Goal: Information Seeking & Learning: Understand process/instructions

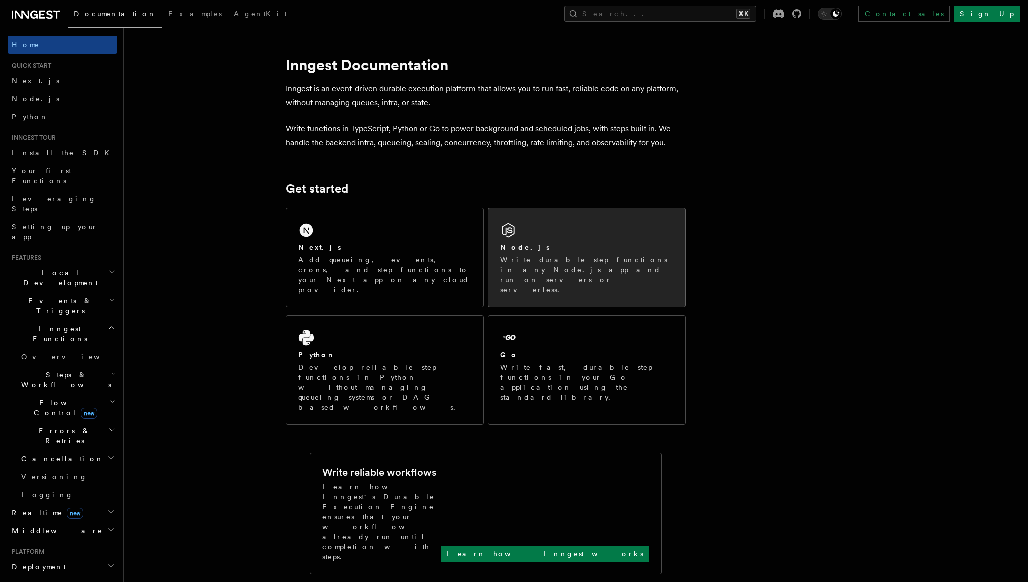
click at [611, 263] on p "Write durable step functions in any Node.js app and run on servers or serverles…" at bounding box center [587, 275] width 173 height 40
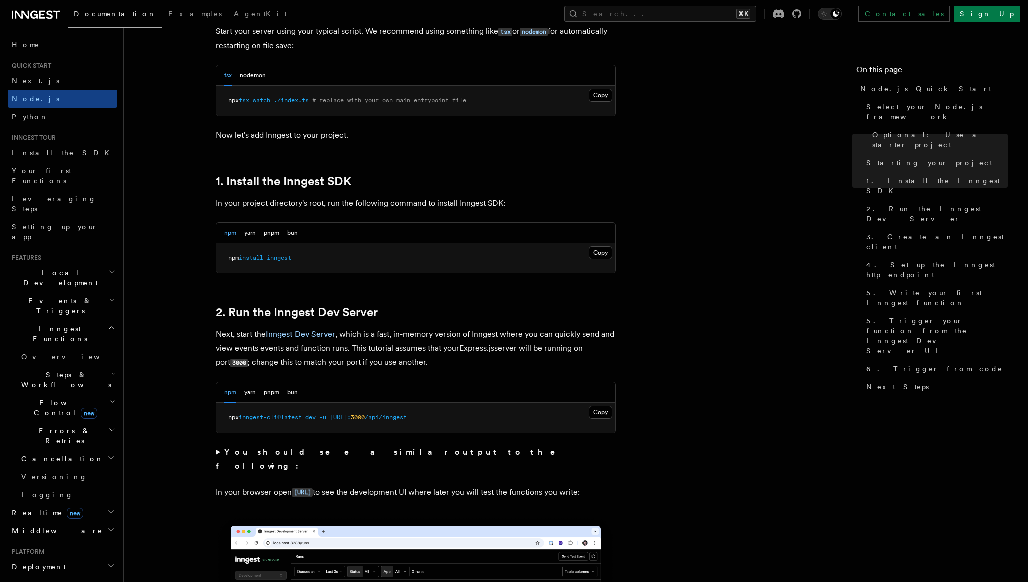
scroll to position [464, 0]
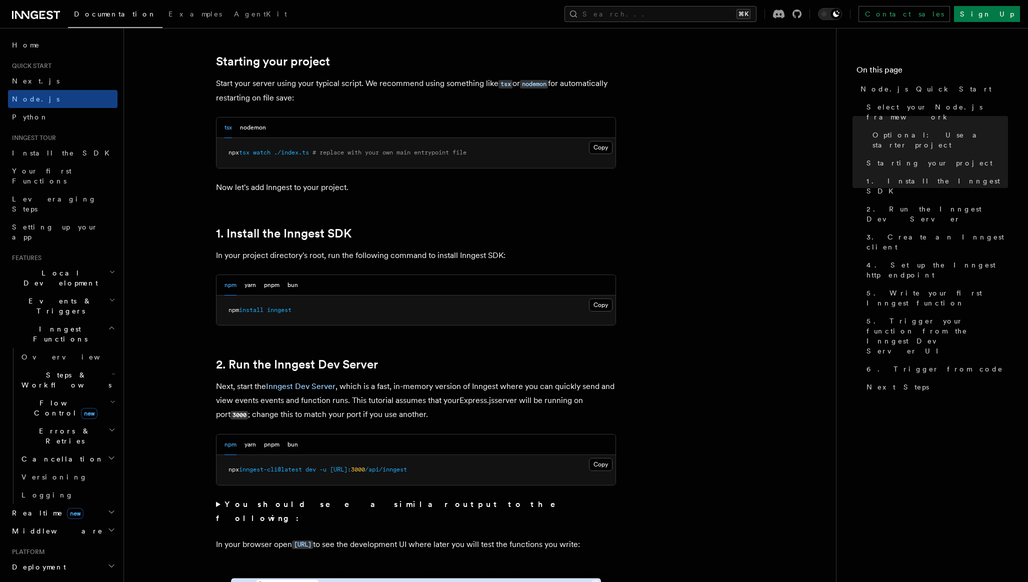
click at [298, 288] on div "npm yarn pnpm bun" at bounding box center [416, 285] width 399 height 21
drag, startPoint x: 291, startPoint y: 284, endPoint x: 311, endPoint y: 286, distance: 20.1
click at [291, 284] on button "bun" at bounding box center [293, 285] width 11 height 21
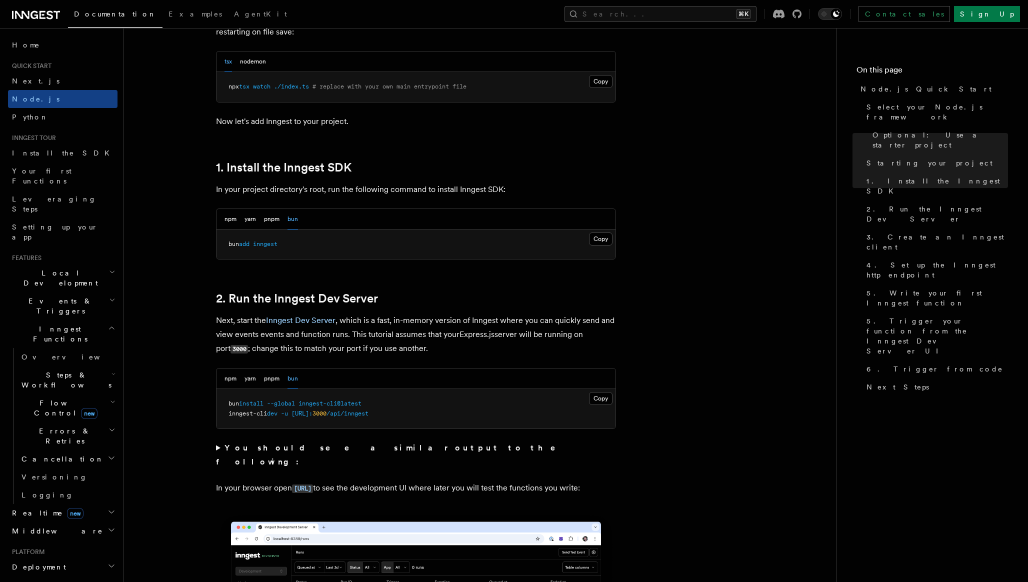
scroll to position [547, 0]
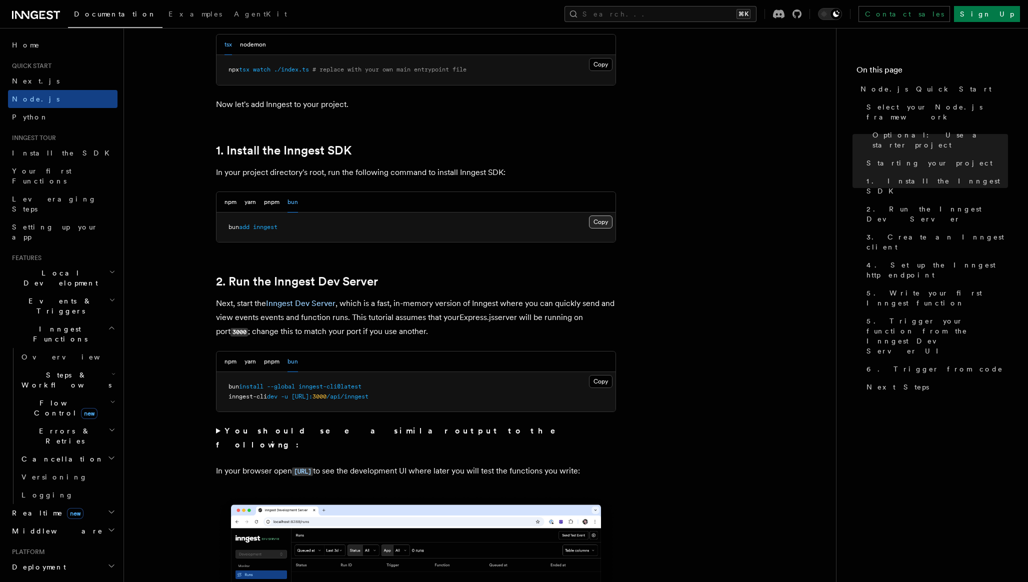
click at [601, 222] on button "Copy Copied" at bounding box center [601, 222] width 24 height 13
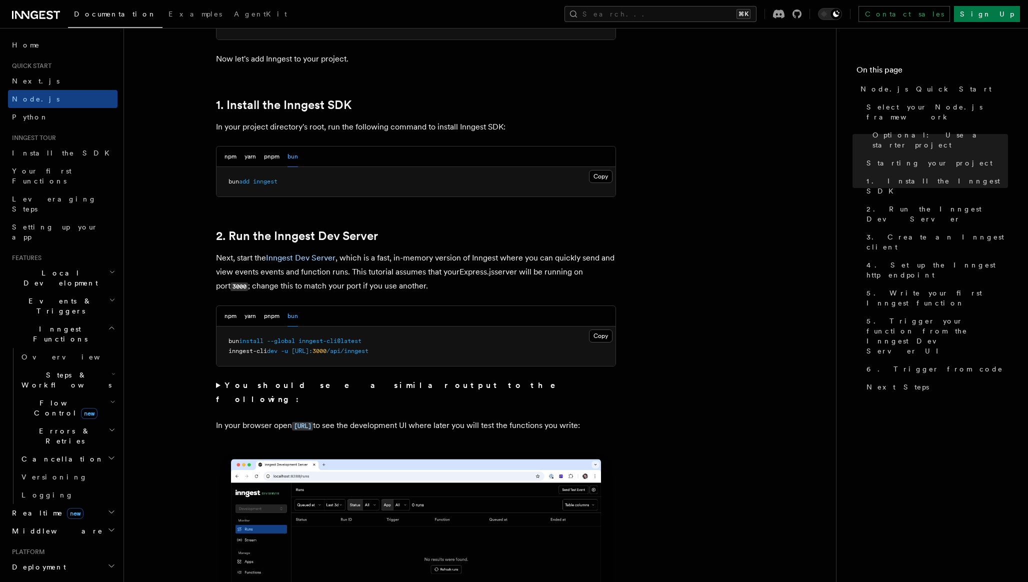
scroll to position [650, 0]
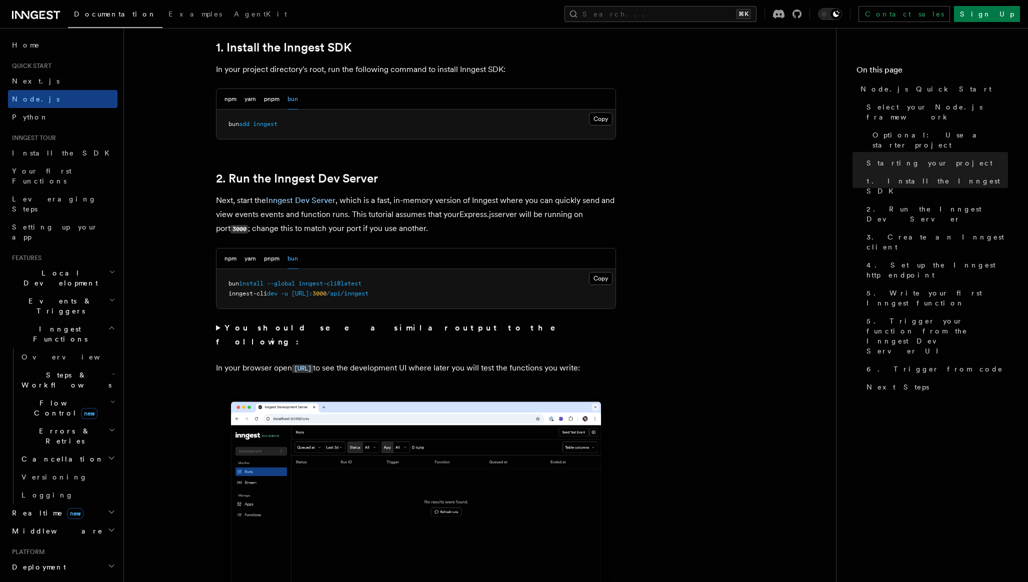
click at [387, 283] on pre "bun install --global inngest-cli@latest inngest-cli dev -u http://localhost: 30…" at bounding box center [416, 289] width 399 height 40
drag, startPoint x: 384, startPoint y: 284, endPoint x: 377, endPoint y: 284, distance: 6.5
click at [377, 284] on pre "bun install --global inngest-cli@latest inngest-cli dev -u http://localhost: 30…" at bounding box center [416, 289] width 399 height 40
drag, startPoint x: 391, startPoint y: 287, endPoint x: 230, endPoint y: 287, distance: 161.5
click at [230, 287] on pre "bun install --global inngest-cli@latest inngest-cli dev -u http://localhost: 30…" at bounding box center [416, 289] width 399 height 40
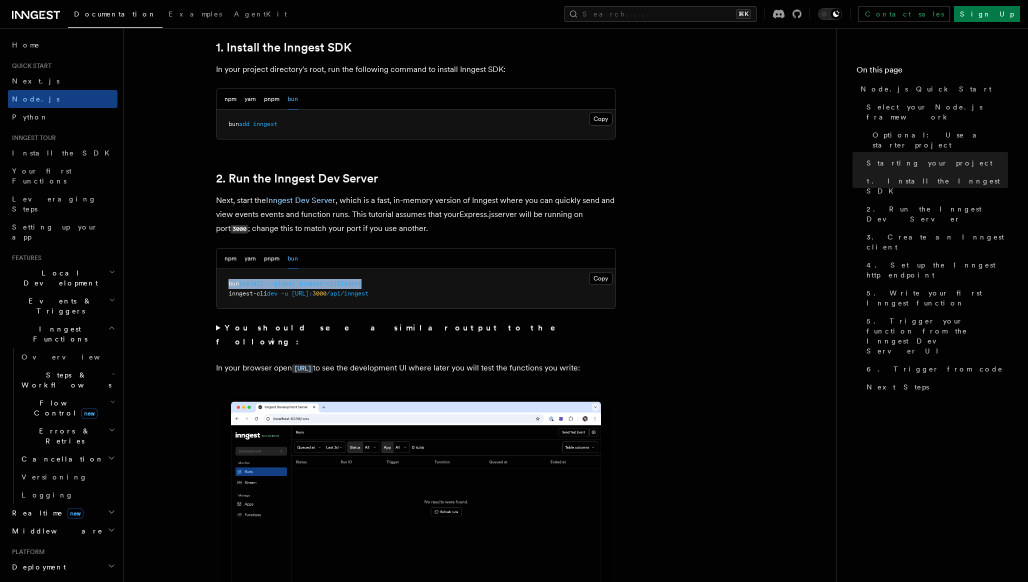
copy span "bun install --global inngest-cli@latest"
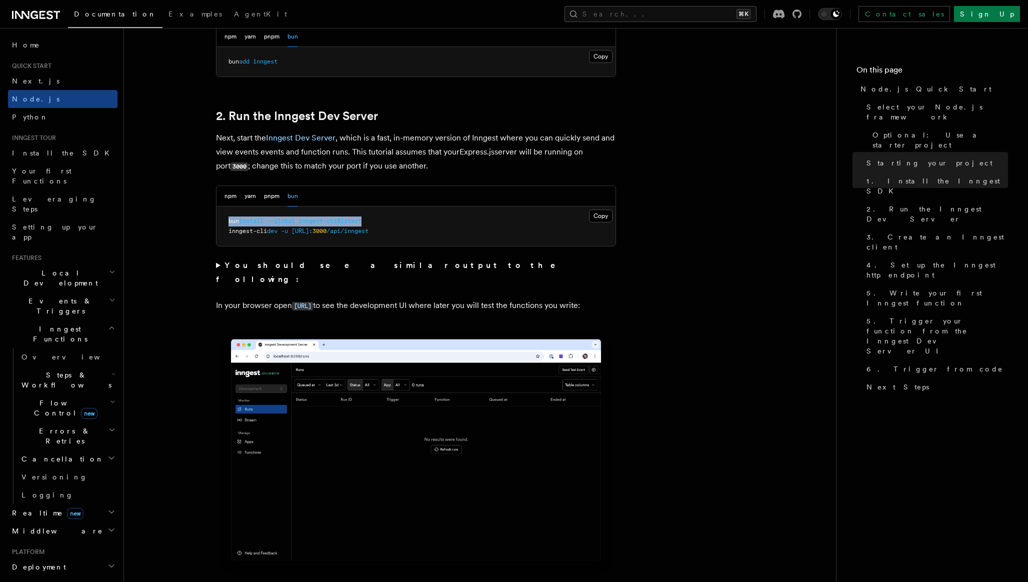
scroll to position [715, 0]
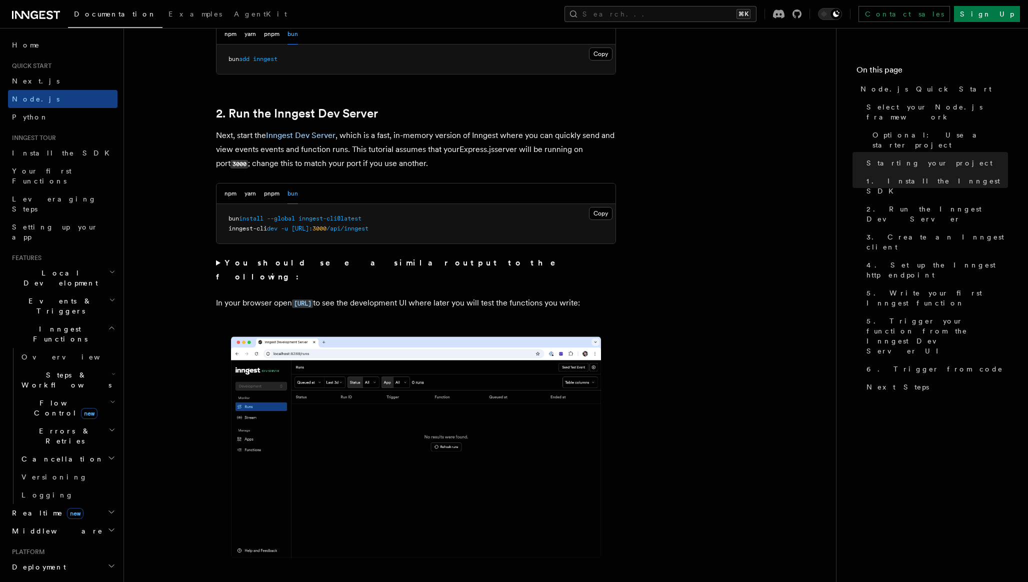
click at [217, 263] on summary "You should see a similar output to the following:" at bounding box center [416, 270] width 400 height 28
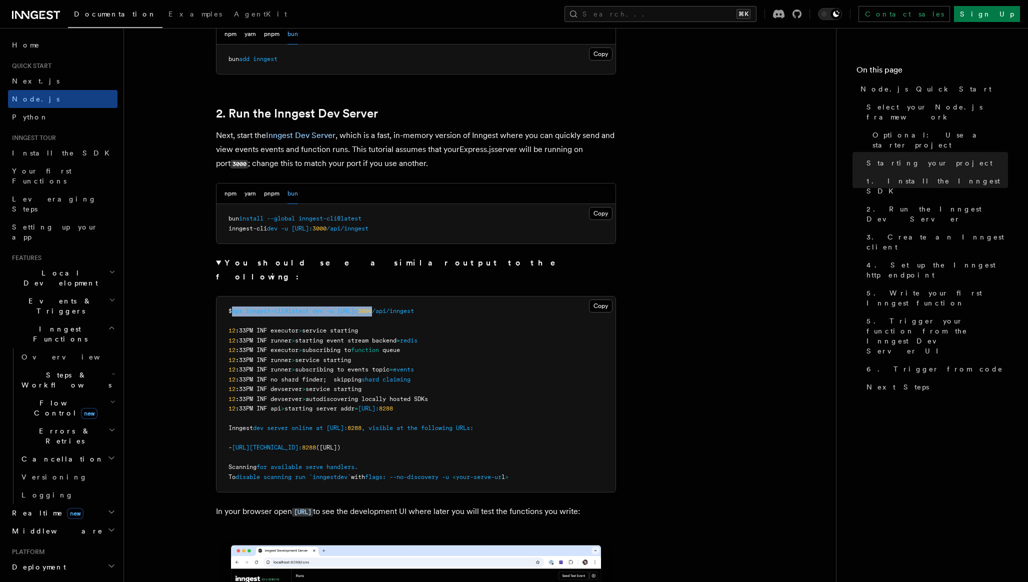
drag, startPoint x: 235, startPoint y: 297, endPoint x: 419, endPoint y: 297, distance: 183.5
click at [414, 308] on span "$ npx inngest-cli@latest dev -u http://localhost: 3000 /api/inngest" at bounding box center [322, 311] width 186 height 7
click at [414, 308] on span "/api/inngest" at bounding box center [393, 311] width 42 height 7
drag, startPoint x: 470, startPoint y: 304, endPoint x: 318, endPoint y: 304, distance: 152.0
click at [318, 304] on pre "$ npx inngest-cli@latest dev -u http://localhost: 3000 /api/inngest 12 :33PM IN…" at bounding box center [416, 395] width 399 height 196
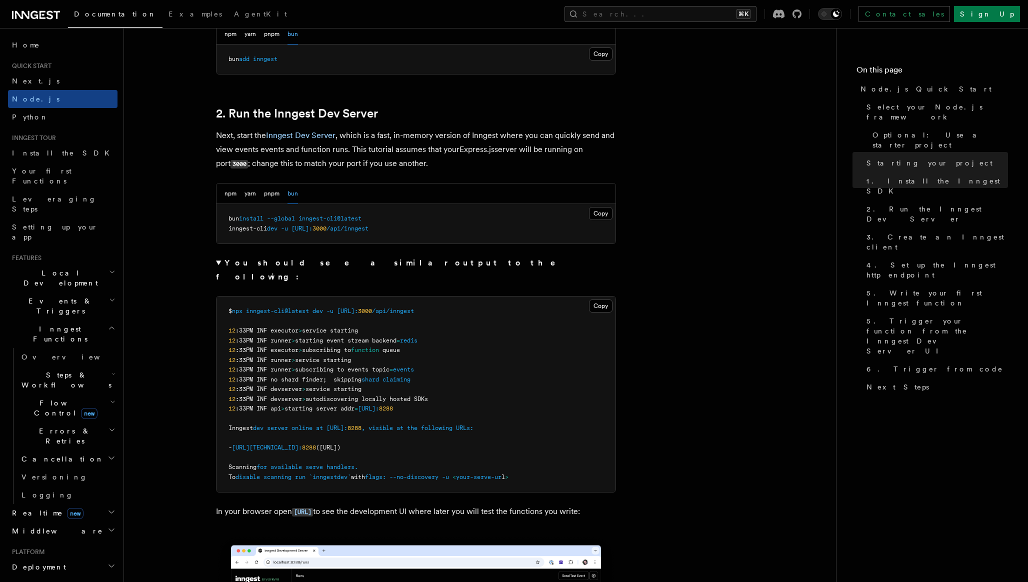
scroll to position [714, 0]
drag, startPoint x: 227, startPoint y: 229, endPoint x: 488, endPoint y: 229, distance: 261.1
click at [488, 229] on pre "bun install --global inngest-cli@latest inngest-cli dev -u http://localhost: 30…" at bounding box center [416, 225] width 399 height 40
copy span "inngest-cli dev -u http://localhost: 3000 /api/inngest"
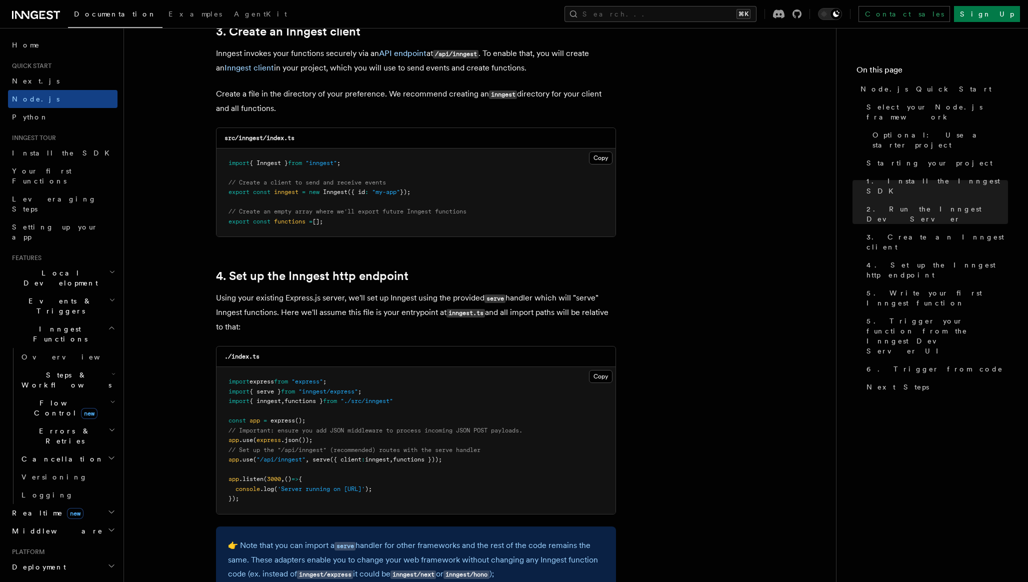
scroll to position [1511, 0]
copy span "( "/api/inngest" , serve ({ client : inngest , functions }));"
drag, startPoint x: 253, startPoint y: 460, endPoint x: 505, endPoint y: 456, distance: 252.1
click at [506, 456] on pre "import express from "express" ; import { serve } from "inngest/express" ; impor…" at bounding box center [416, 438] width 399 height 147
click at [416, 403] on pre "import express from "express" ; import { serve } from "inngest/express" ; impor…" at bounding box center [416, 438] width 399 height 147
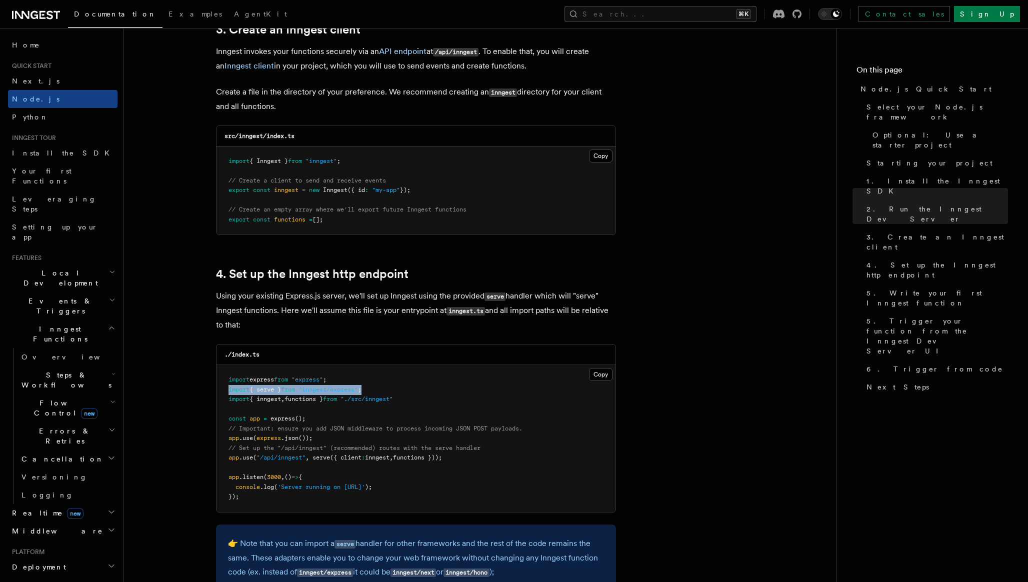
drag, startPoint x: 380, startPoint y: 395, endPoint x: 227, endPoint y: 393, distance: 153.0
click at [227, 393] on pre "import express from "express" ; import { serve } from "inngest/express" ; impor…" at bounding box center [416, 438] width 399 height 147
copy span "import { serve } from "inngest/express" ;"
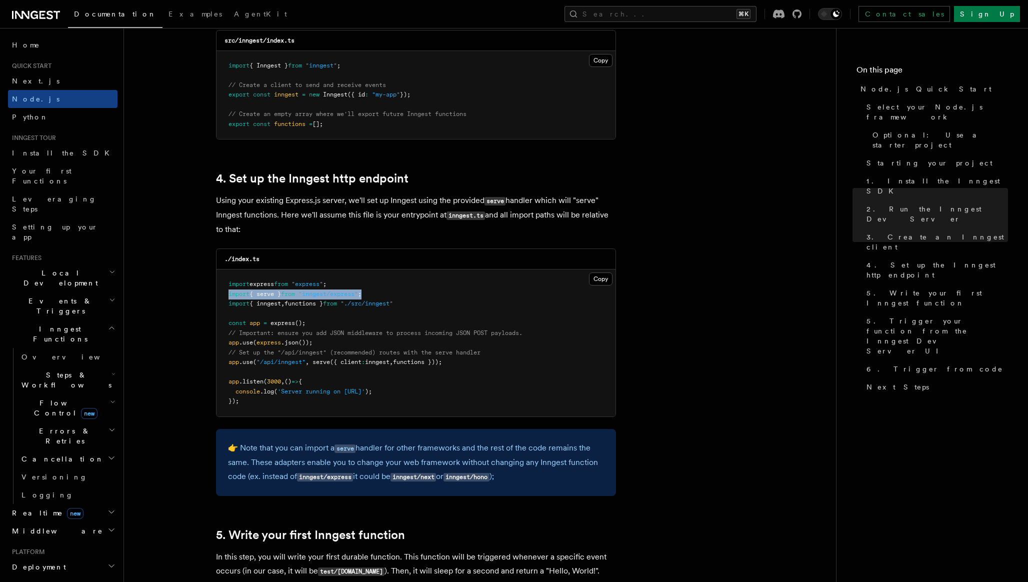
scroll to position [1628, 0]
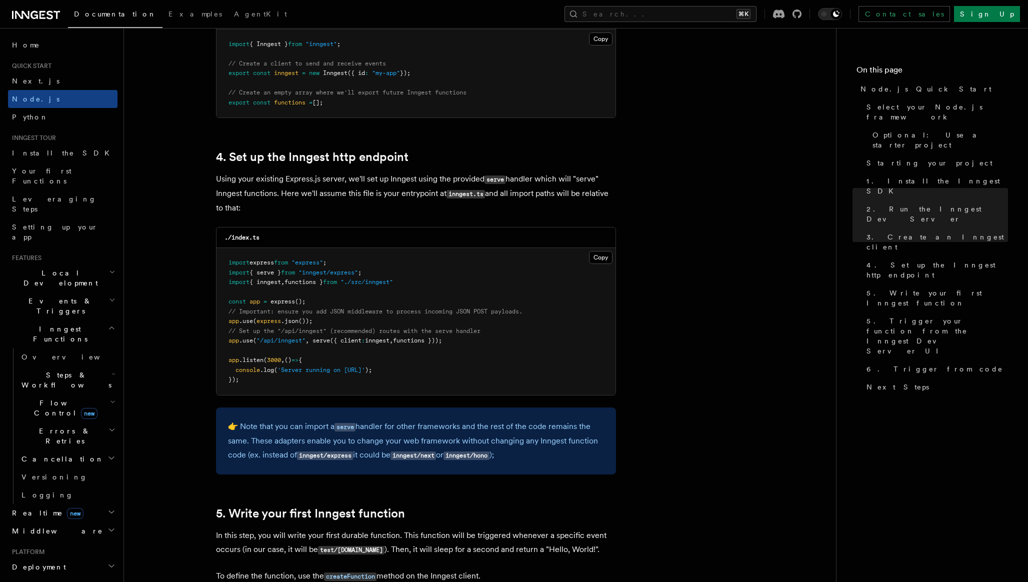
click at [422, 286] on pre "import express from "express" ; import { serve } from "inngest/express" ; impor…" at bounding box center [416, 321] width 399 height 147
drag, startPoint x: 405, startPoint y: 286, endPoint x: 374, endPoint y: 286, distance: 30.5
click at [374, 286] on span ""./src/inngest"" at bounding box center [367, 282] width 53 height 7
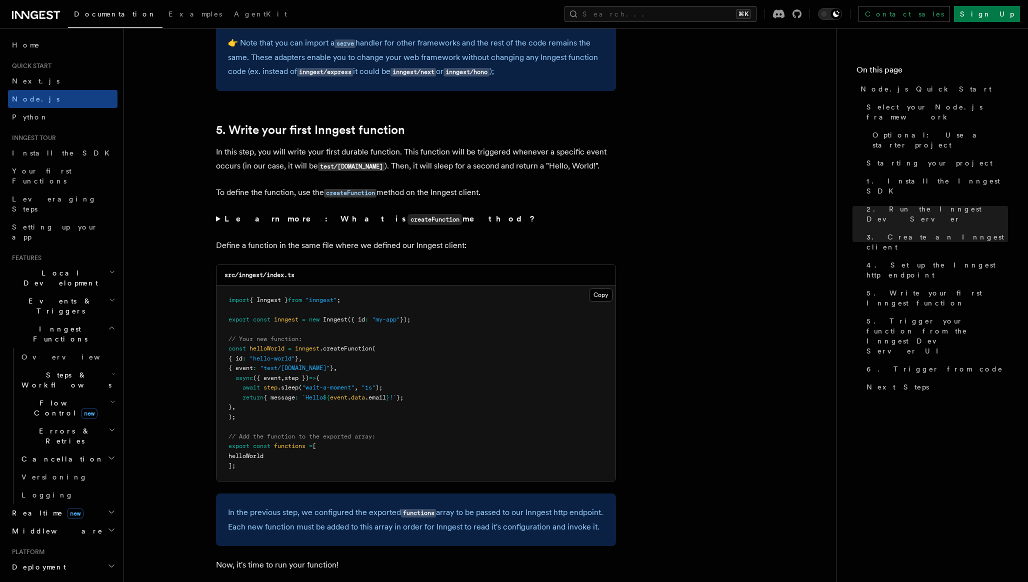
scroll to position [2037, 0]
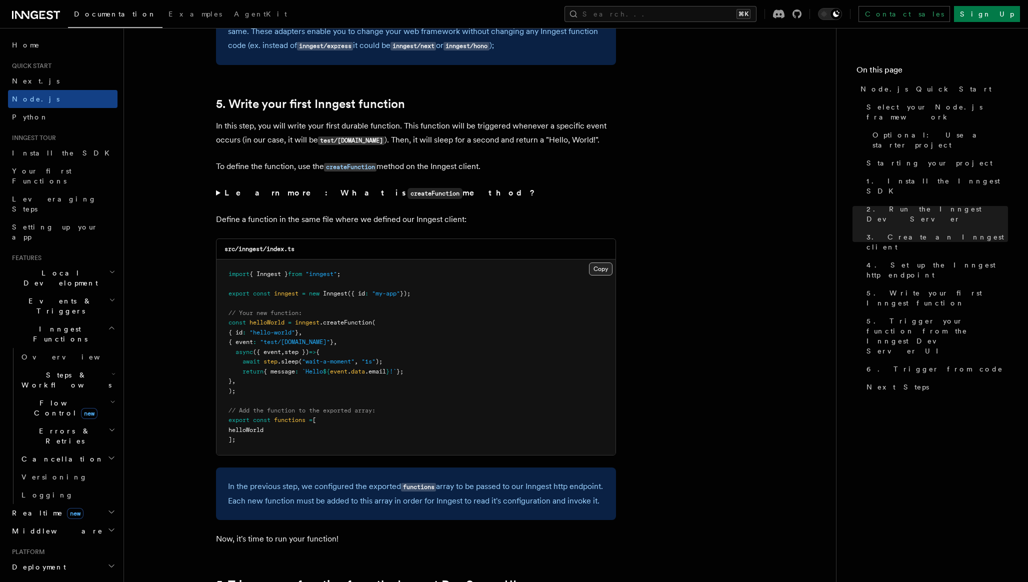
click at [598, 273] on button "Copy Copied" at bounding box center [601, 269] width 24 height 13
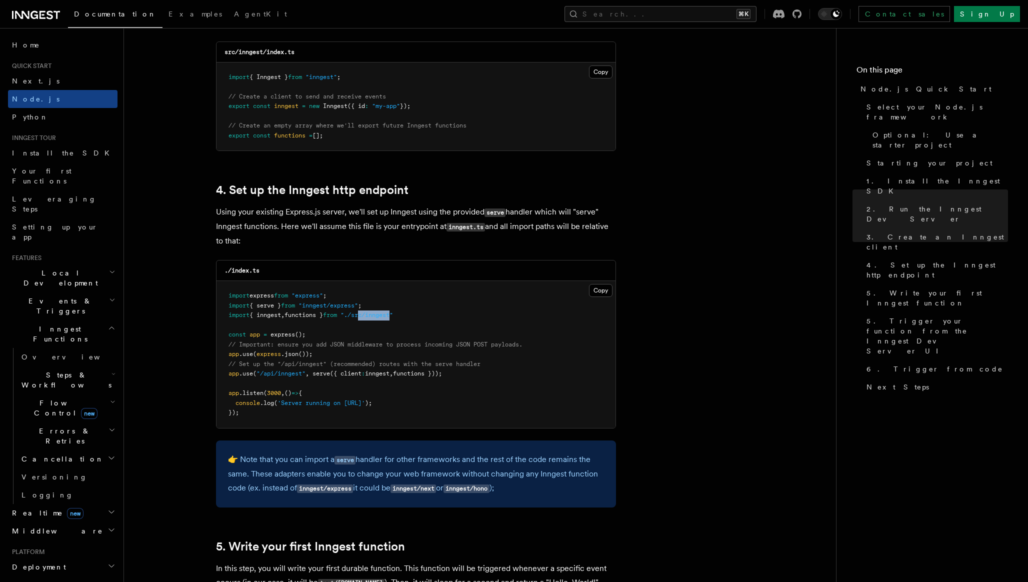
scroll to position [1592, 0]
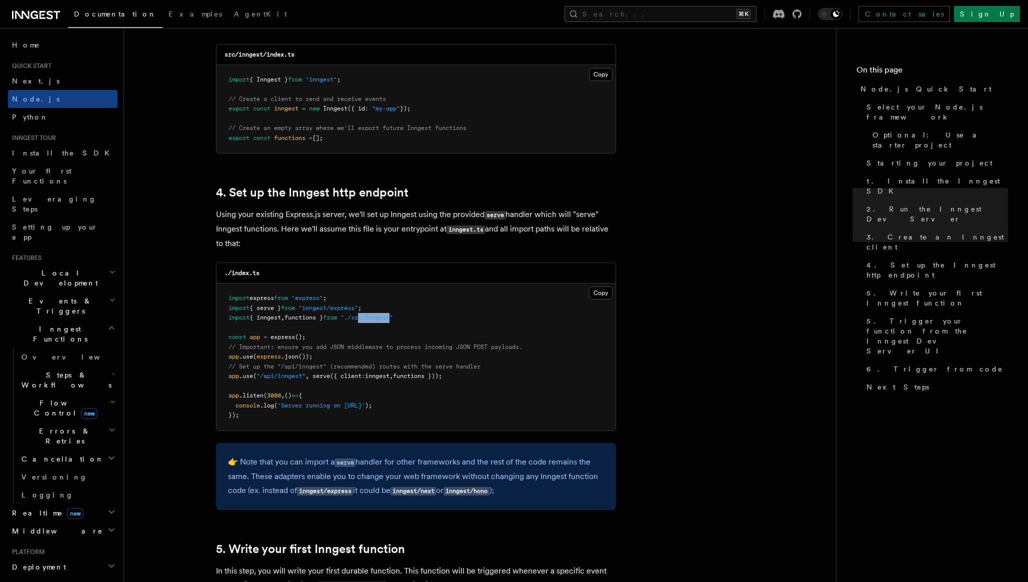
click at [375, 320] on span ""./src/inngest"" at bounding box center [367, 317] width 53 height 7
click at [393, 320] on span ""./src/inngest"" at bounding box center [367, 317] width 53 height 7
click at [511, 293] on pre "import express from "express" ; import { serve } from "inngest/express" ; impor…" at bounding box center [416, 357] width 399 height 147
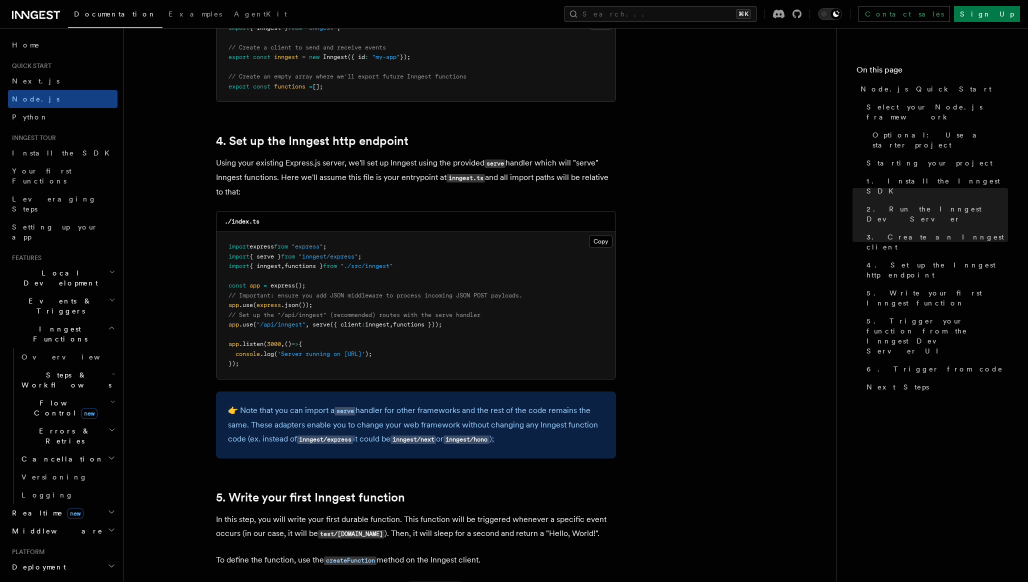
scroll to position [1645, 0]
